Goal: Information Seeking & Learning: Learn about a topic

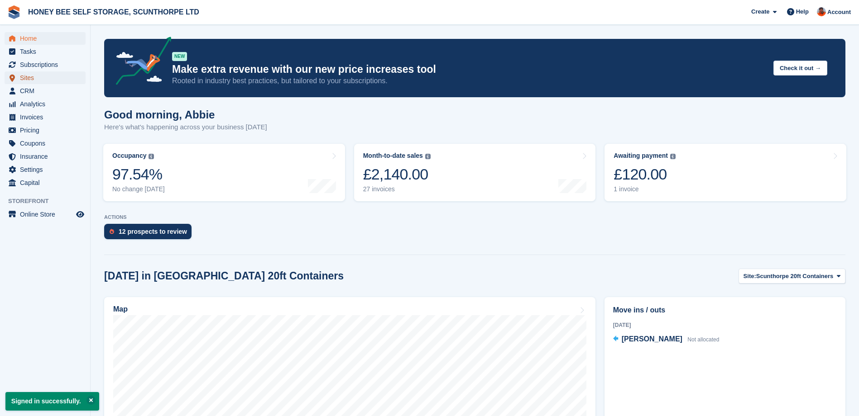
click at [34, 80] on span "Sites" at bounding box center [47, 78] width 54 height 13
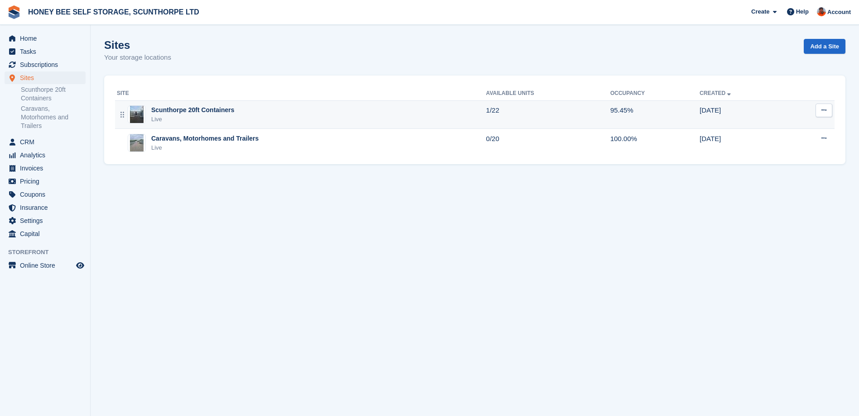
click at [196, 113] on div "Scunthorpe 20ft Containers" at bounding box center [192, 110] width 83 height 10
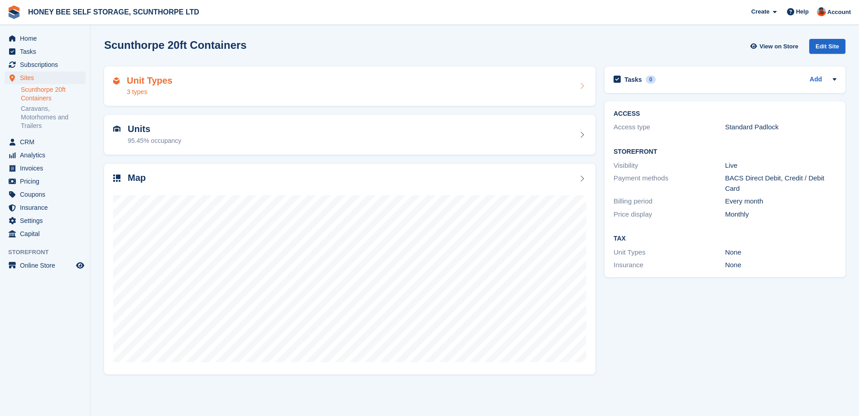
click at [202, 83] on div "Unit Types 3 types" at bounding box center [349, 87] width 473 height 22
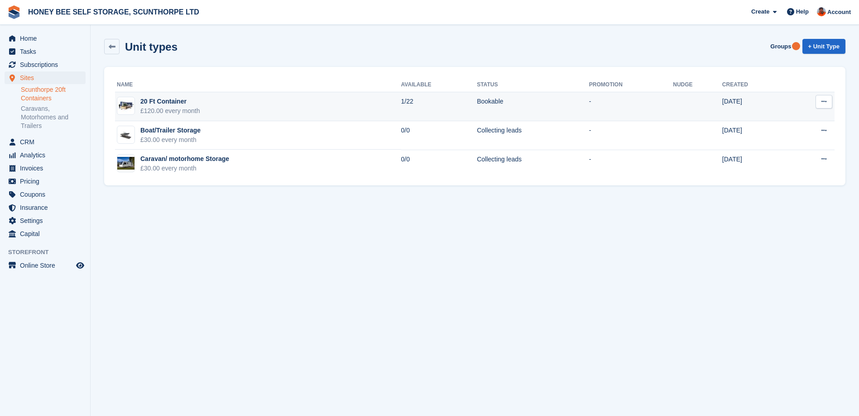
click at [184, 106] on div "£120.00 every month" at bounding box center [170, 111] width 60 height 10
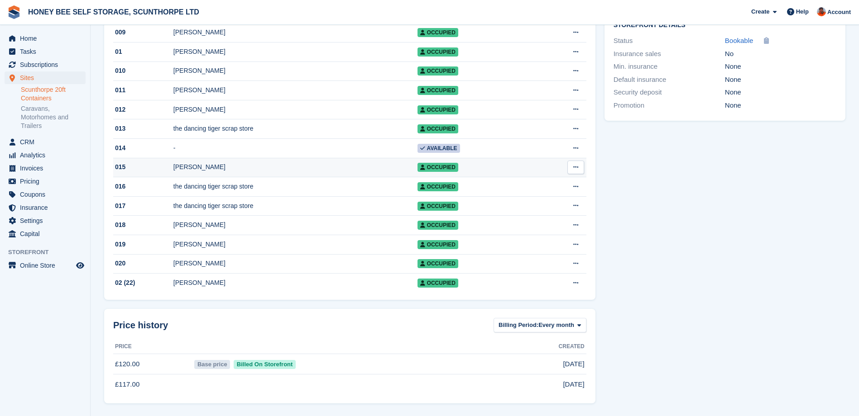
scroll to position [321, 0]
